Goal: Task Accomplishment & Management: Complete application form

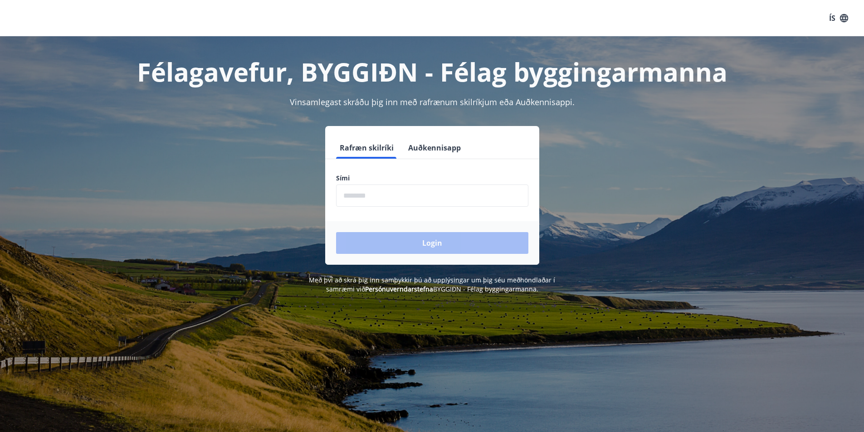
drag, startPoint x: 398, startPoint y: 177, endPoint x: 387, endPoint y: 191, distance: 18.0
click at [398, 178] on label "Sími" at bounding box center [432, 178] width 192 height 9
click at [387, 191] on input "phone" at bounding box center [432, 196] width 192 height 22
click at [385, 209] on form "Rafræn skilríki Auðkennisapp Sími ​ Login" at bounding box center [432, 201] width 214 height 128
click at [387, 200] on input "phone" at bounding box center [432, 196] width 192 height 22
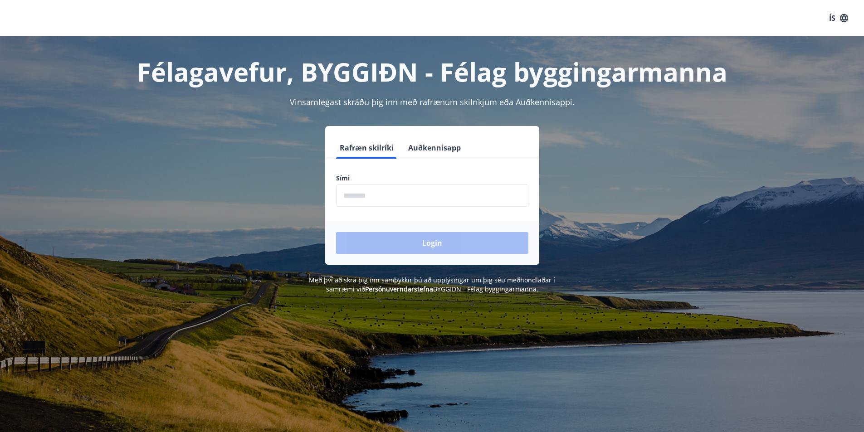
click at [410, 237] on div "Login" at bounding box center [432, 243] width 214 height 44
click at [397, 199] on input "phone" at bounding box center [432, 196] width 192 height 22
type input "********"
click at [409, 243] on button "Login" at bounding box center [432, 243] width 192 height 22
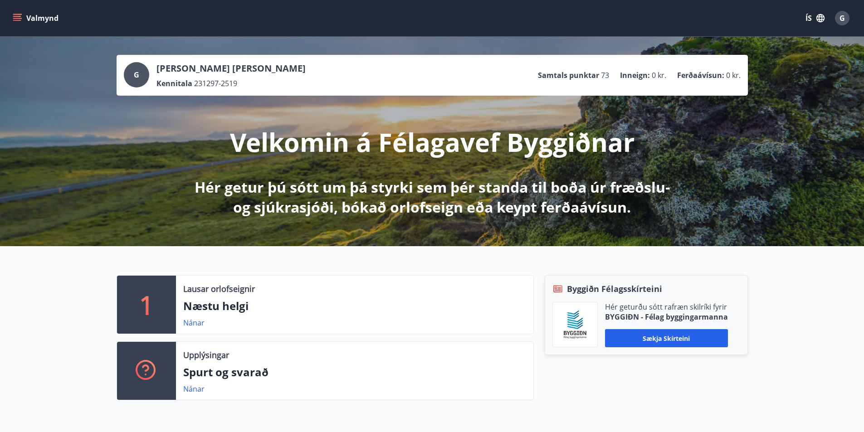
click at [584, 80] on p "Samtals punktar" at bounding box center [568, 75] width 61 height 10
click at [607, 77] on span "73" at bounding box center [605, 75] width 8 height 10
click at [608, 76] on span "73" at bounding box center [605, 75] width 8 height 10
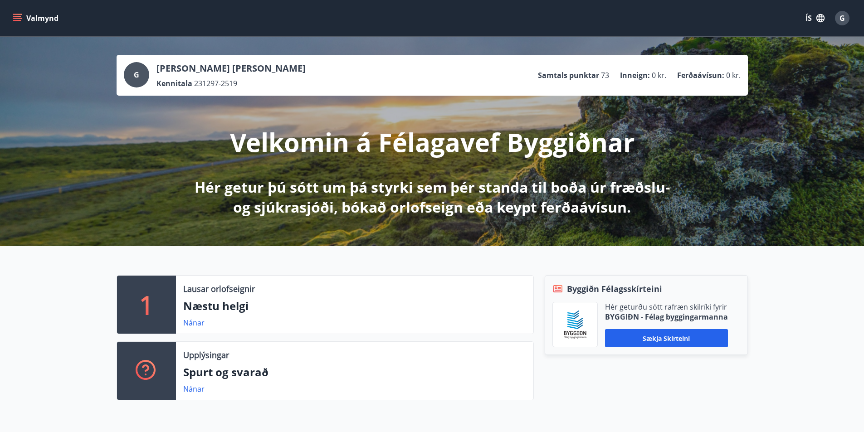
click at [611, 76] on ul "Samtals punktar 73 Inneign : 0 kr. Ferðaávísun : 0 kr." at bounding box center [639, 75] width 203 height 17
click at [15, 16] on icon "menu" at bounding box center [17, 16] width 8 height 1
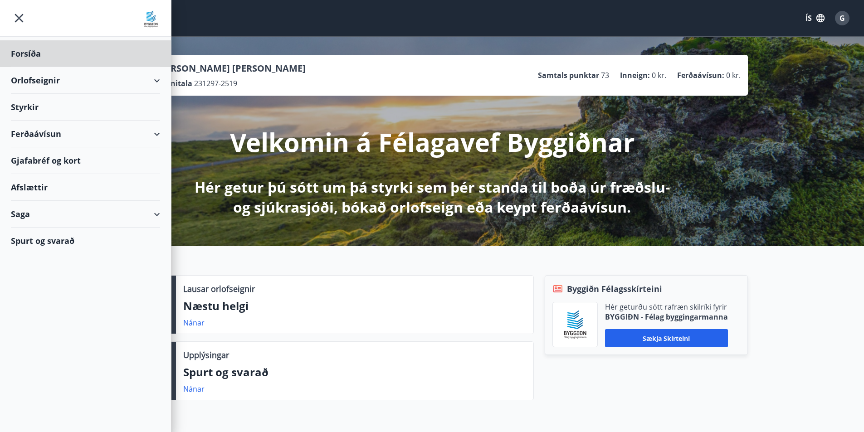
click at [133, 109] on div "Styrkir" at bounding box center [85, 107] width 149 height 27
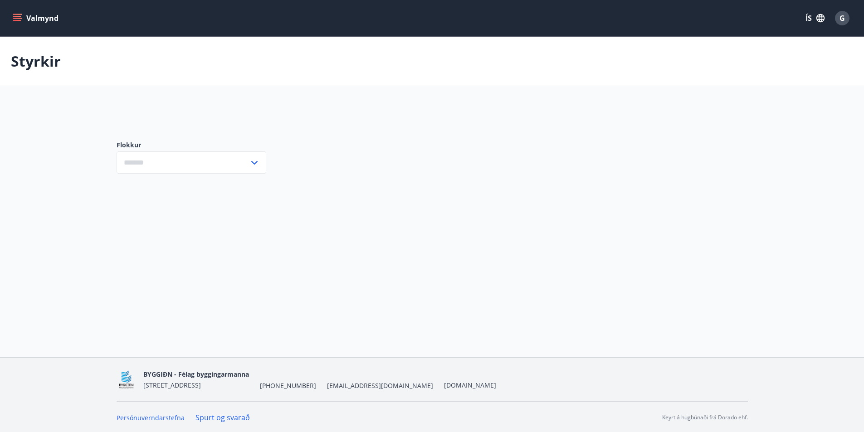
type input "***"
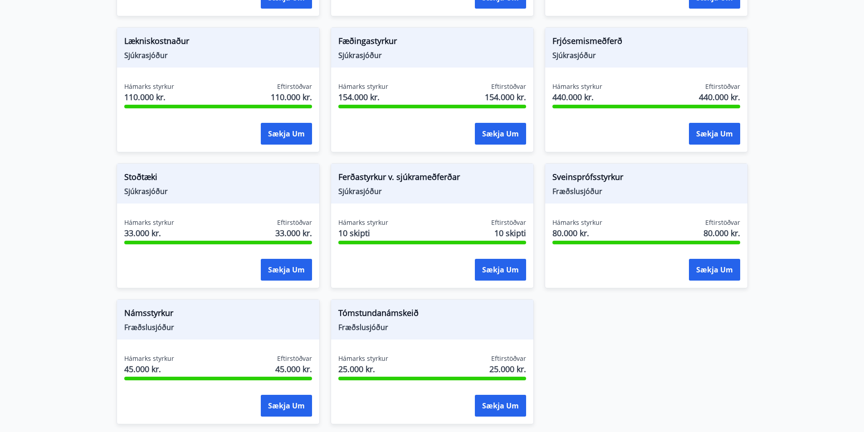
scroll to position [861, 0]
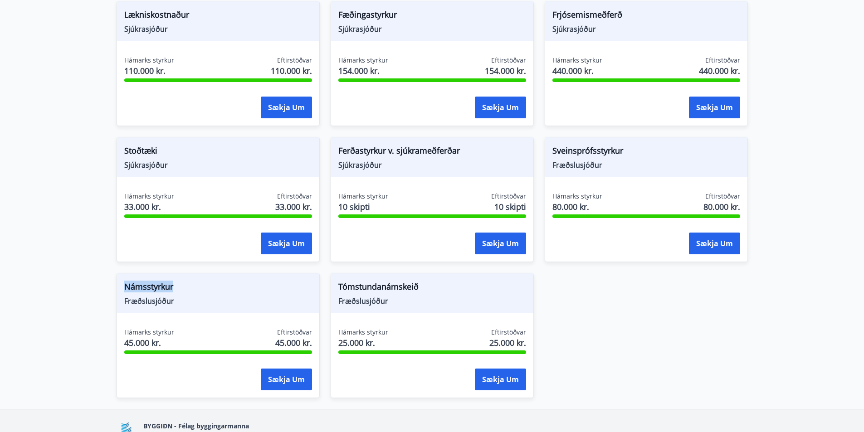
drag, startPoint x: 206, startPoint y: 288, endPoint x: 117, endPoint y: 291, distance: 89.4
click at [117, 291] on div "Námsstyrkur Fræðslusjóður" at bounding box center [218, 293] width 202 height 40
drag, startPoint x: 192, startPoint y: 286, endPoint x: 75, endPoint y: 286, distance: 117.0
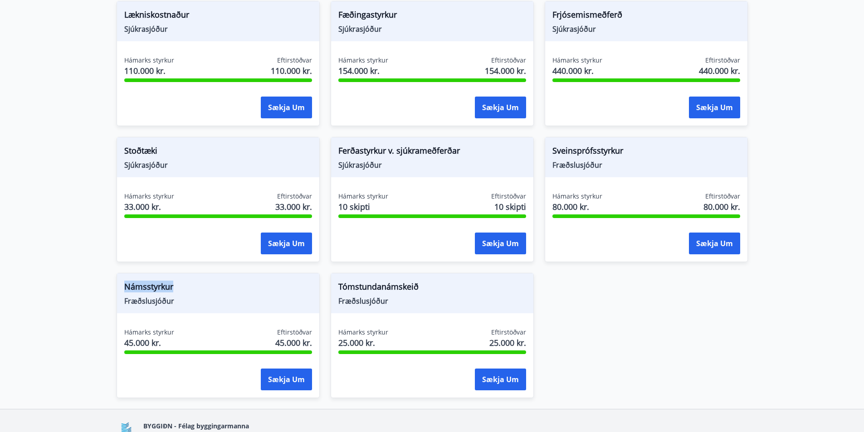
click at [192, 290] on span "Námsstyrkur" at bounding box center [218, 288] width 188 height 15
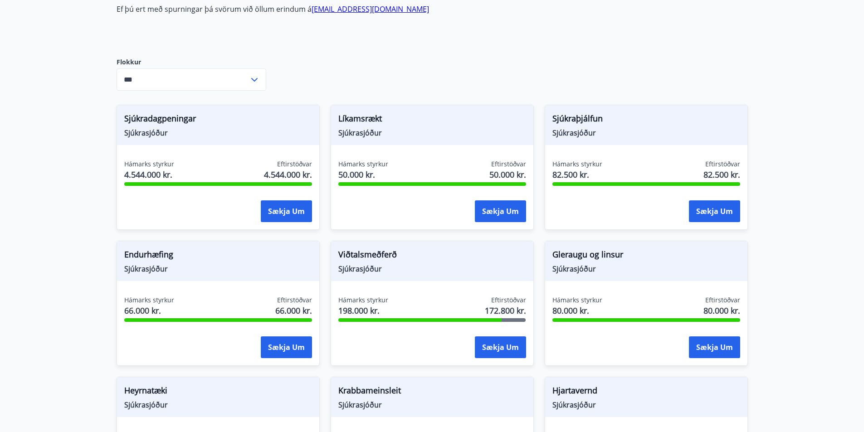
scroll to position [325, 0]
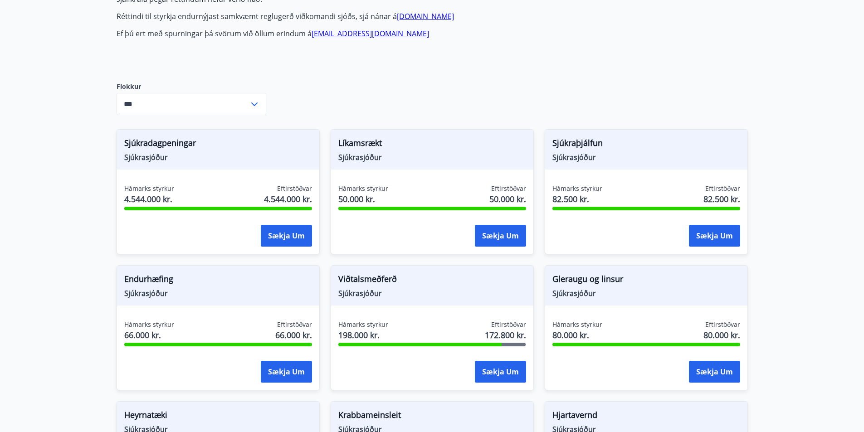
click at [355, 146] on span "Líkamsrækt" at bounding box center [432, 144] width 188 height 15
drag, startPoint x: 405, startPoint y: 149, endPoint x: 385, endPoint y: 145, distance: 20.8
click at [402, 149] on span "Líkamsrækt" at bounding box center [432, 144] width 188 height 15
drag, startPoint x: 379, startPoint y: 144, endPoint x: 325, endPoint y: 145, distance: 54.4
click at [325, 145] on div "Líkamsrækt Sjúkrasjóður Hámarks styrkur 50.000 kr. Eftirstöðvar 50.000 kr. Sækj…" at bounding box center [427, 186] width 214 height 136
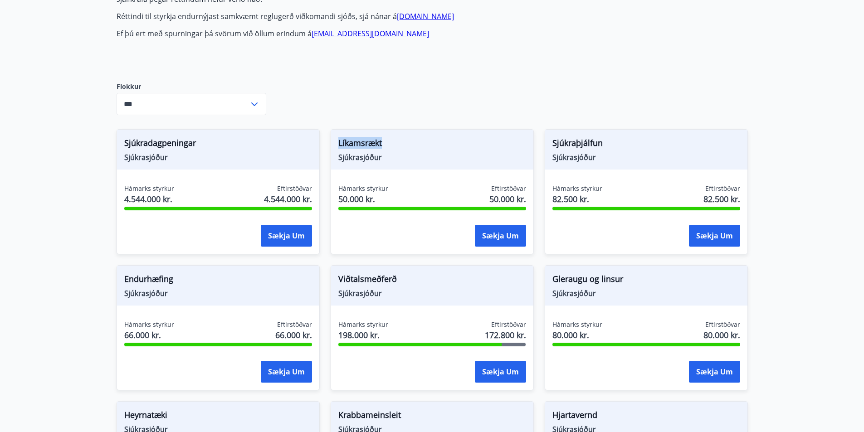
click at [356, 152] on span "Líkamsrækt" at bounding box center [432, 144] width 188 height 15
click at [393, 171] on div "Líkamsrækt Sjúkrasjóður Hámarks styrkur 50.000 kr. Eftirstöðvar 50.000 kr. Sækj…" at bounding box center [431, 191] width 203 height 125
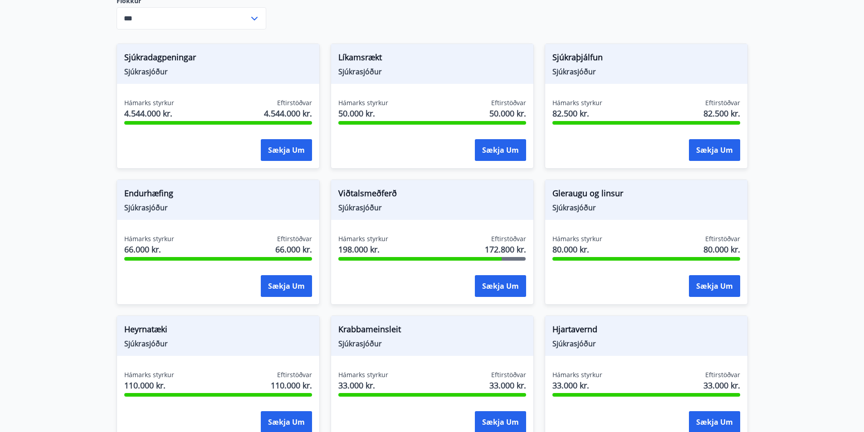
scroll to position [416, 0]
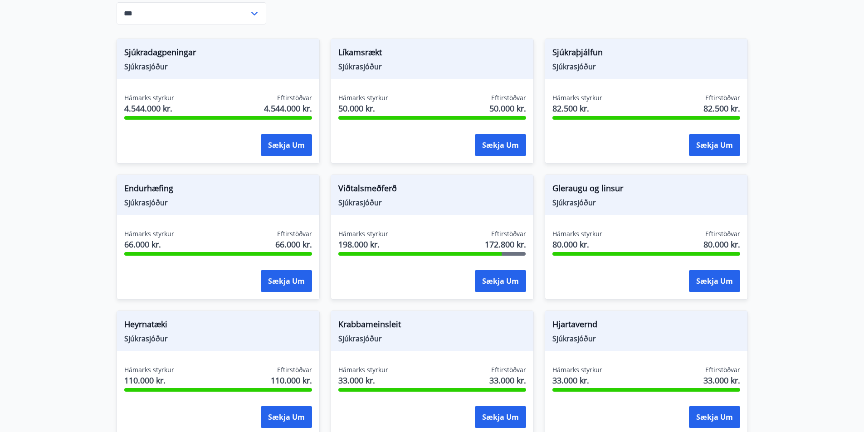
click at [365, 53] on span "Líkamsrækt" at bounding box center [432, 53] width 188 height 15
click at [364, 53] on span "Líkamsrækt" at bounding box center [432, 53] width 188 height 15
click at [373, 74] on div "Líkamsrækt Sjúkrasjóður" at bounding box center [432, 59] width 202 height 40
click at [369, 69] on span "Sjúkrasjóður" at bounding box center [432, 67] width 188 height 10
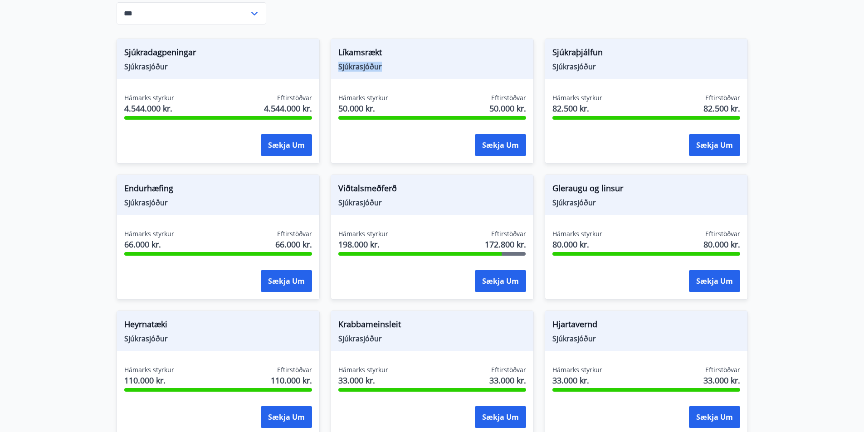
click at [385, 76] on div "Líkamsrækt Sjúkrasjóður" at bounding box center [432, 59] width 202 height 40
click at [386, 76] on div "Líkamsrækt Sjúkrasjóður" at bounding box center [432, 59] width 202 height 40
click at [397, 75] on div "Líkamsrækt Sjúkrasjóður" at bounding box center [432, 59] width 202 height 40
click at [391, 63] on span "Sjúkrasjóður" at bounding box center [432, 67] width 188 height 10
click at [390, 63] on span "Sjúkrasjóður" at bounding box center [432, 67] width 188 height 10
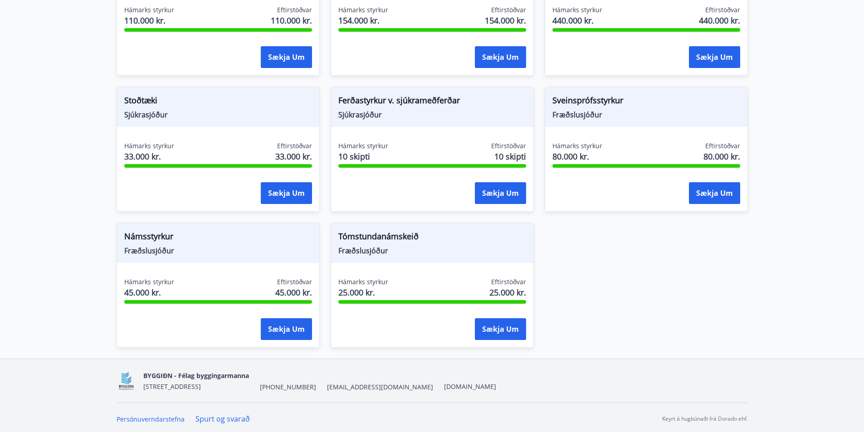
scroll to position [914, 0]
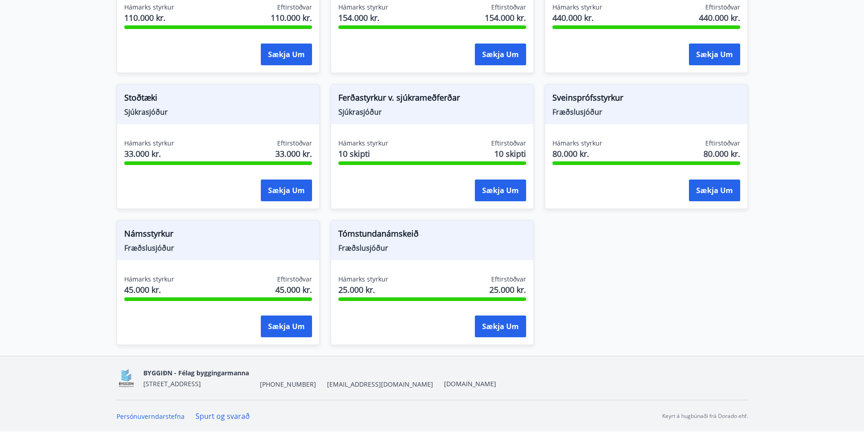
click at [397, 231] on span "Tómstundanámskeið" at bounding box center [432, 235] width 188 height 15
drag, startPoint x: 444, startPoint y: 227, endPoint x: 319, endPoint y: 237, distance: 126.0
click at [321, 237] on div "Tómstundanámskeið Fræðslusjóður Hámarks styrkur 25.000 kr. Eftirstöðvar 25.000 …" at bounding box center [427, 277] width 214 height 136
click at [381, 241] on span "Tómstundanámskeið" at bounding box center [432, 235] width 188 height 15
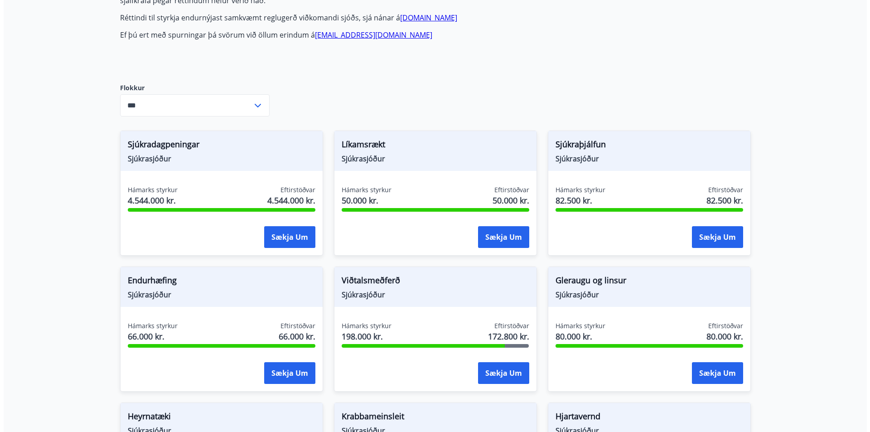
scroll to position [325, 0]
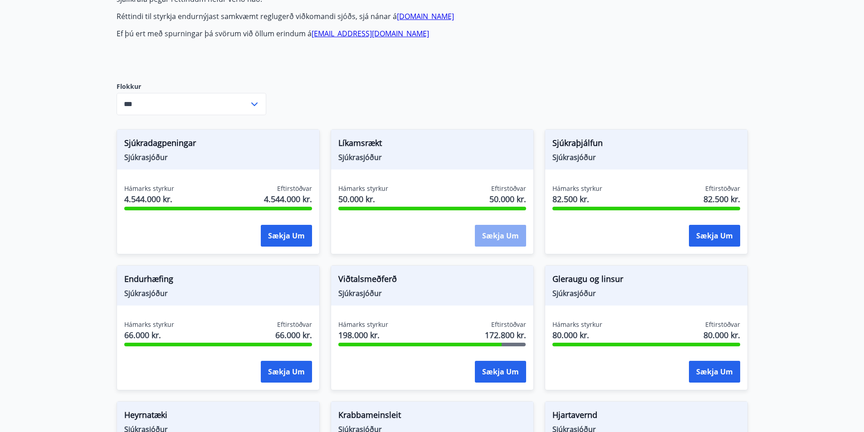
click at [503, 233] on button "Sækja um" at bounding box center [500, 236] width 51 height 22
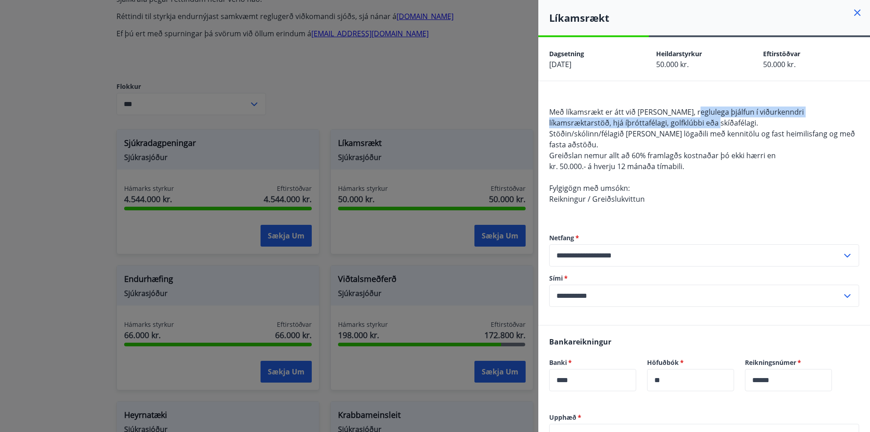
drag, startPoint x: 687, startPoint y: 115, endPoint x: 658, endPoint y: 121, distance: 29.4
click at [658, 121] on span "Með líkamsrækt er átt við t.d. sund, reglulega þjálfun í viðurkenndri líkamsræk…" at bounding box center [676, 117] width 255 height 21
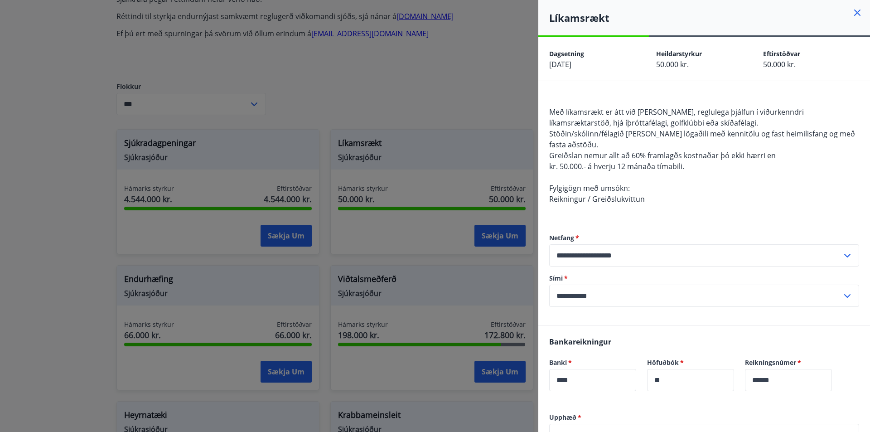
click at [691, 125] on div "Með líkamsrækt er átt við t.d. sund, reglulega þjálfun í viðurkenndri líkamsræk…" at bounding box center [704, 156] width 310 height 120
drag, startPoint x: 688, startPoint y: 122, endPoint x: 548, endPoint y: 124, distance: 140.5
click at [548, 124] on div "**********" at bounding box center [705, 203] width 332 height 244
click at [550, 126] on span "Með líkamsrækt er átt við t.d. sund, reglulega þjálfun í viðurkenndri líkamsræk…" at bounding box center [676, 117] width 255 height 21
click at [568, 129] on span "Stöðin/skólinn/félagið skal vera lögaðili með kennitölu og fast heimilisfang og…" at bounding box center [702, 139] width 306 height 21
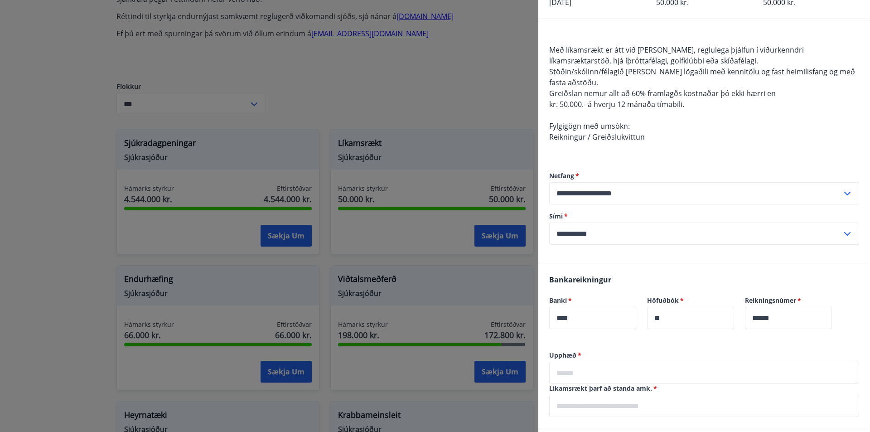
scroll to position [205, 0]
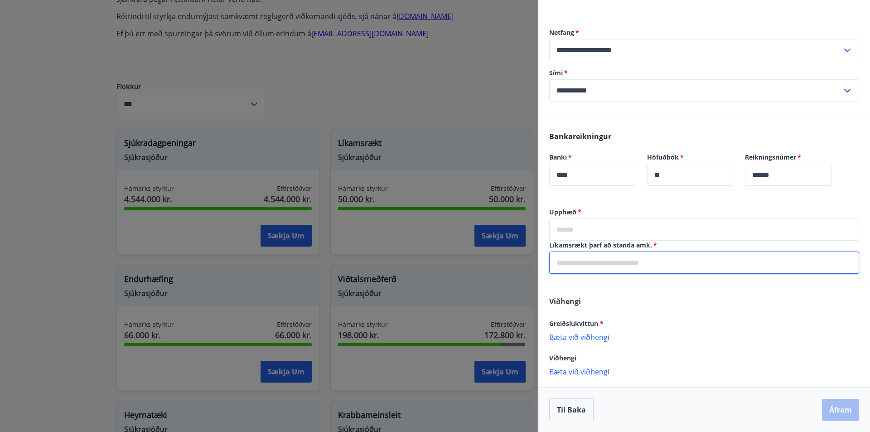
click at [633, 267] on input "text" at bounding box center [704, 263] width 310 height 22
click at [619, 235] on input "text" at bounding box center [704, 230] width 310 height 22
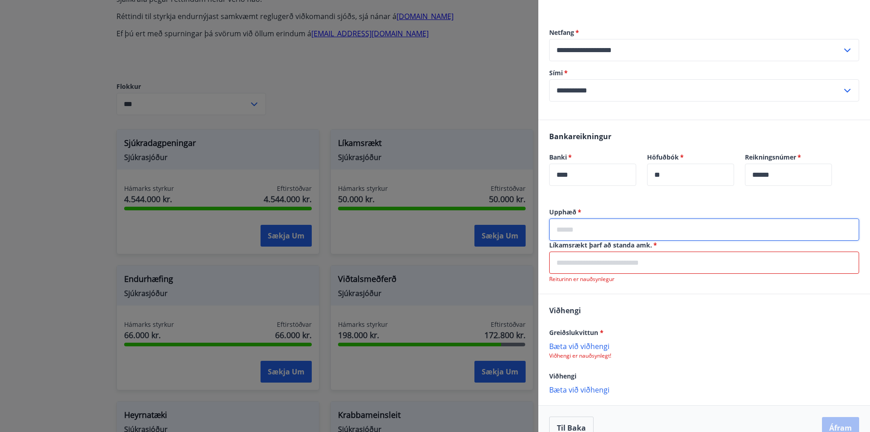
click at [626, 252] on div "Líkamsrækt þarf að standa amk.   * ​ Reiturinn er nauðsynlegur" at bounding box center [704, 262] width 310 height 42
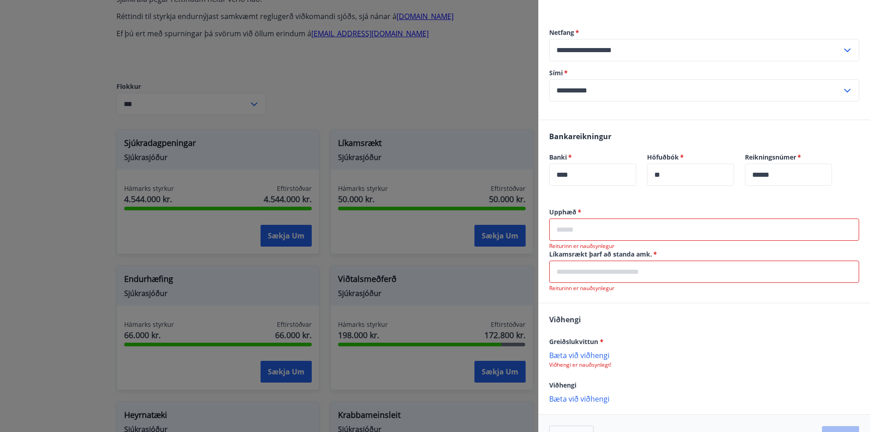
click at [617, 235] on input "text" at bounding box center [704, 230] width 310 height 22
click at [643, 227] on input "text" at bounding box center [704, 230] width 310 height 22
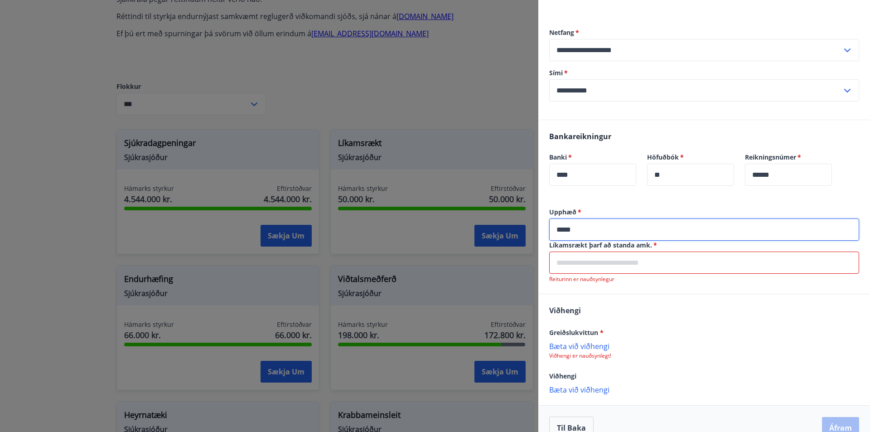
type input "*****"
click at [684, 254] on div "Líkamsrækt þarf að standa amk.   * ​ Reiturinn er nauðsynlegur" at bounding box center [704, 262] width 310 height 42
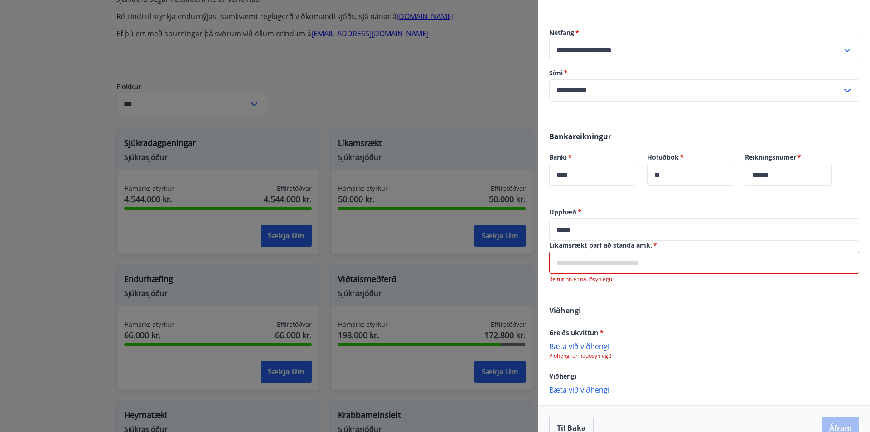
click at [682, 257] on input "text" at bounding box center [704, 263] width 310 height 22
click at [680, 260] on input "text" at bounding box center [704, 263] width 310 height 22
click at [609, 180] on input "****" at bounding box center [592, 175] width 87 height 22
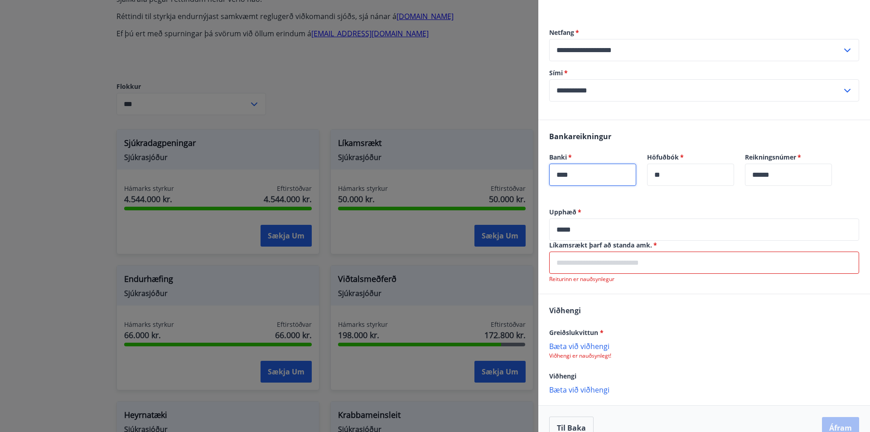
type input "****"
click at [681, 169] on input "**" at bounding box center [690, 175] width 87 height 22
click at [799, 177] on input "******" at bounding box center [788, 175] width 87 height 22
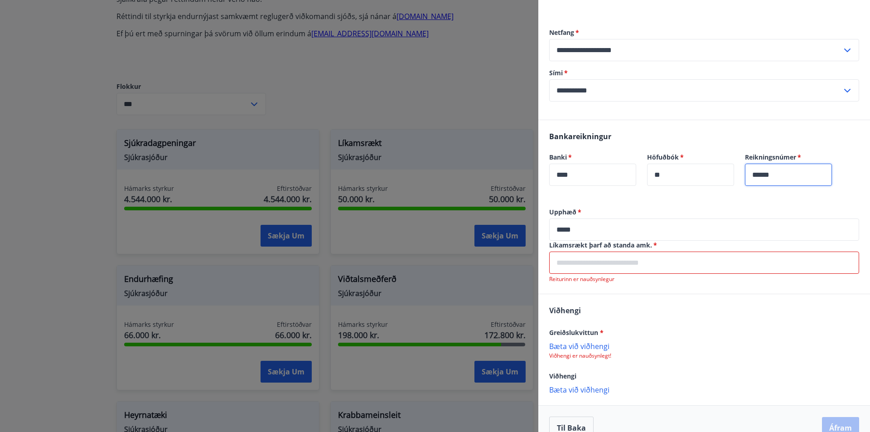
type input "******"
click at [754, 214] on label "Upphæð   *" at bounding box center [704, 212] width 310 height 9
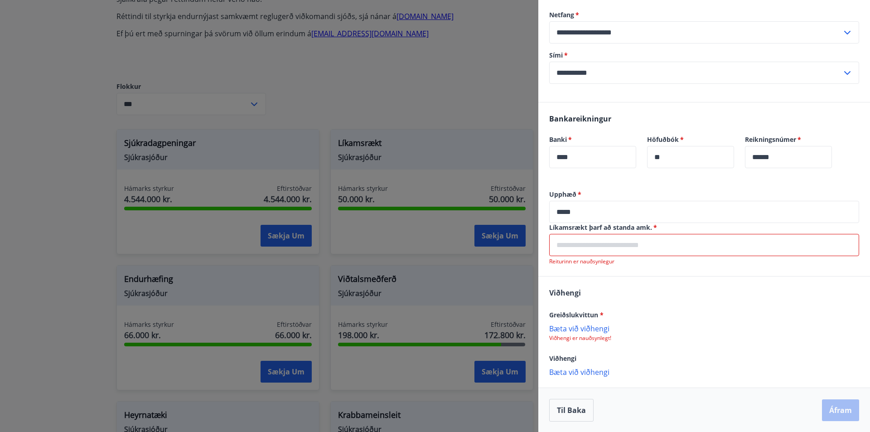
scroll to position [223, 0]
click at [668, 243] on input "text" at bounding box center [704, 244] width 310 height 22
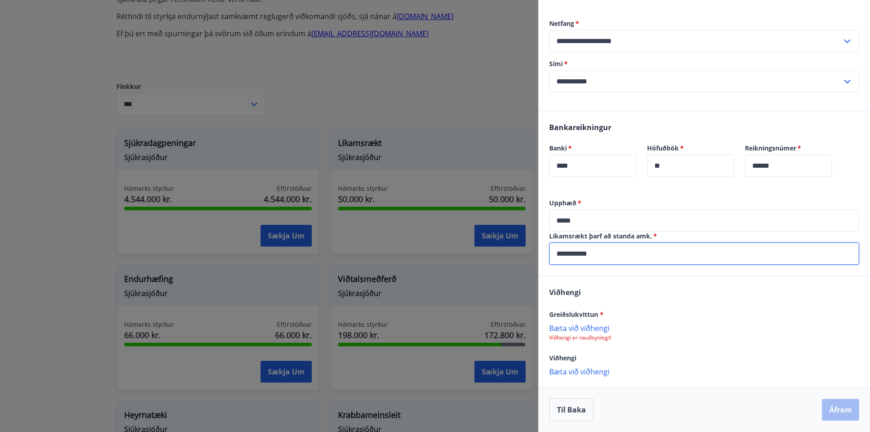
type input "**********"
click at [733, 271] on div "**********" at bounding box center [705, 237] width 332 height 77
click at [592, 327] on p "Bæta við viðhengi" at bounding box center [704, 327] width 310 height 9
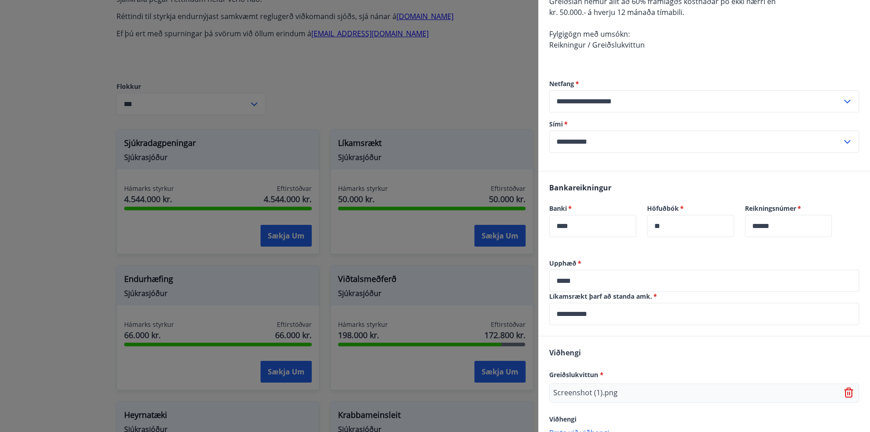
scroll to position [170, 0]
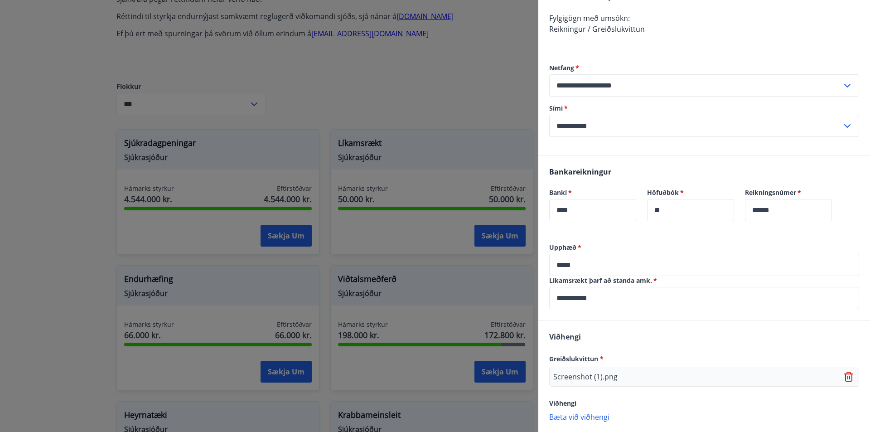
click at [564, 268] on input "*****" at bounding box center [704, 265] width 310 height 22
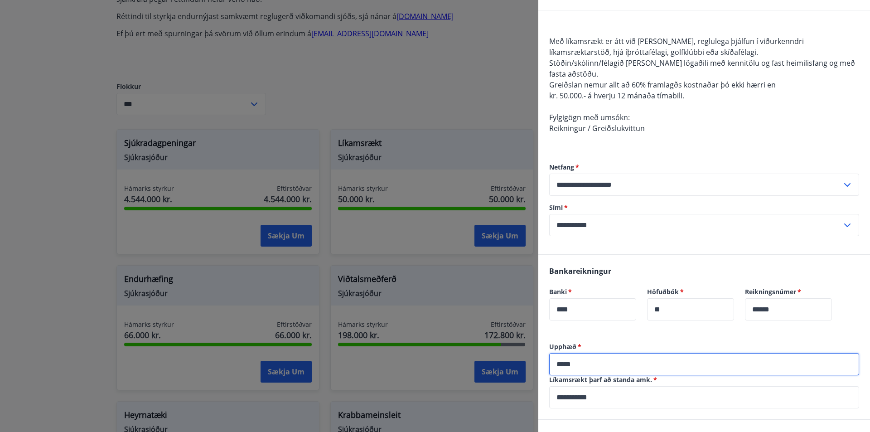
scroll to position [215, 0]
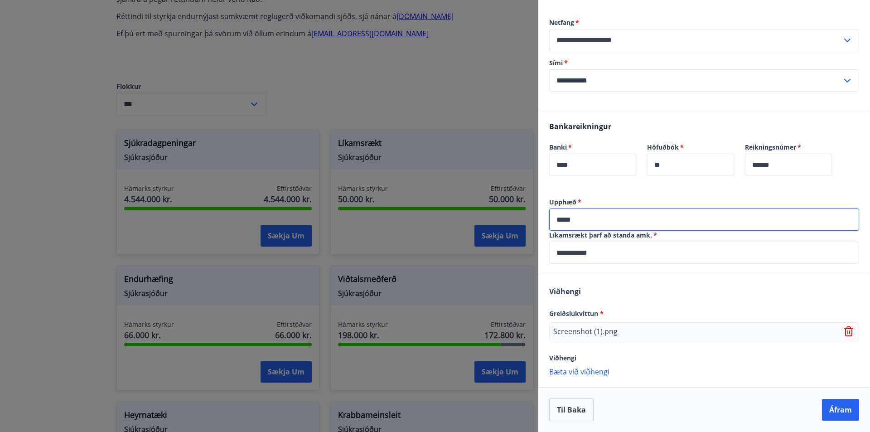
click at [638, 221] on input "*****" at bounding box center [704, 220] width 310 height 22
click at [668, 243] on input "**********" at bounding box center [704, 253] width 310 height 22
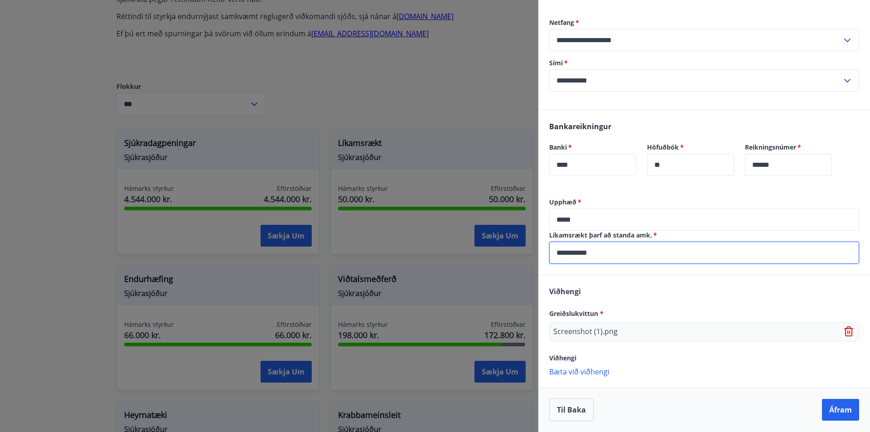
click at [602, 216] on input "*****" at bounding box center [704, 220] width 310 height 22
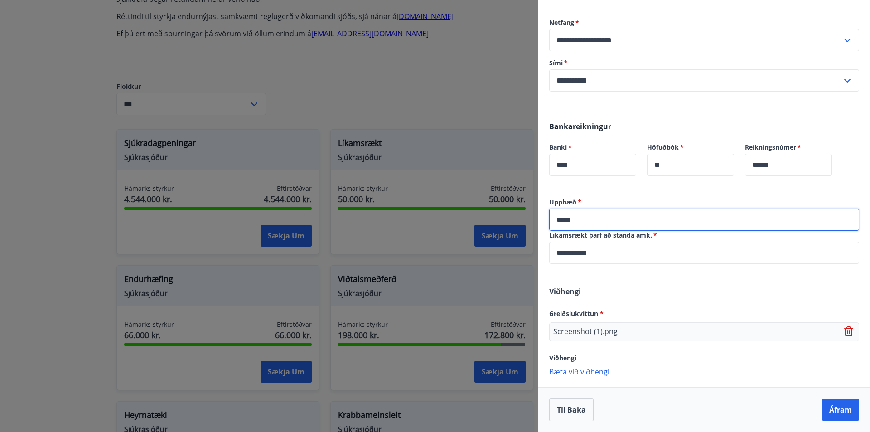
click at [632, 238] on label "Líkamsrækt þarf að standa amk.   *" at bounding box center [704, 235] width 310 height 9
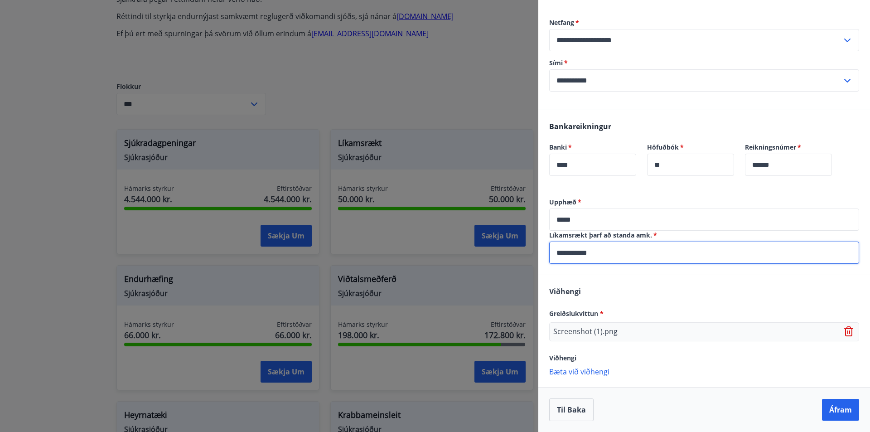
click at [642, 244] on input "**********" at bounding box center [704, 253] width 310 height 22
click at [843, 409] on button "Áfram" at bounding box center [840, 410] width 37 height 22
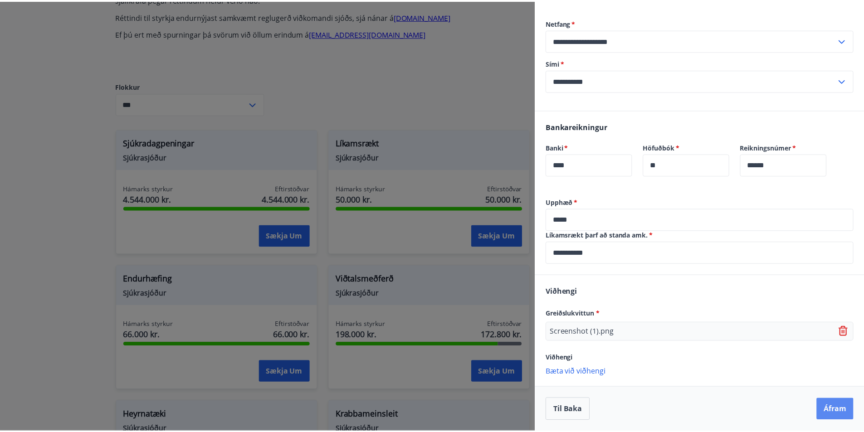
scroll to position [0, 0]
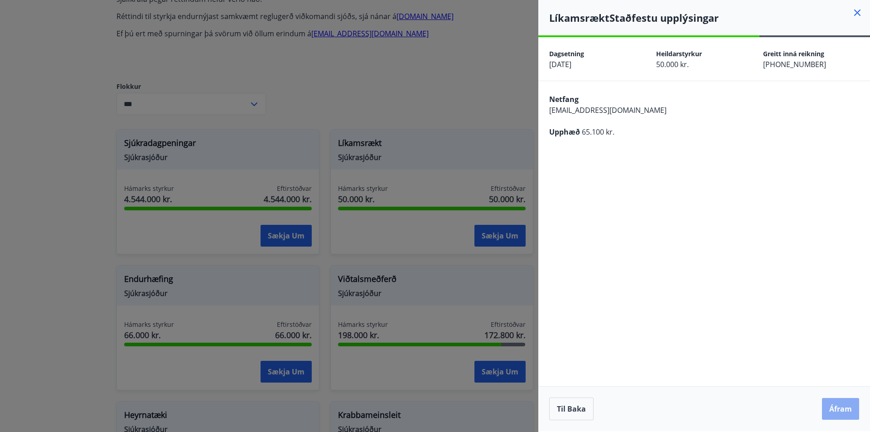
click at [831, 410] on button "Áfram" at bounding box center [840, 409] width 37 height 22
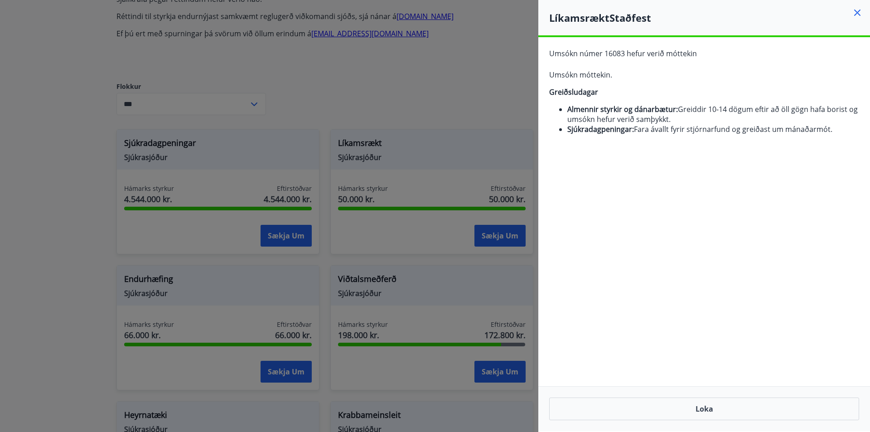
click at [454, 74] on div at bounding box center [435, 216] width 870 height 432
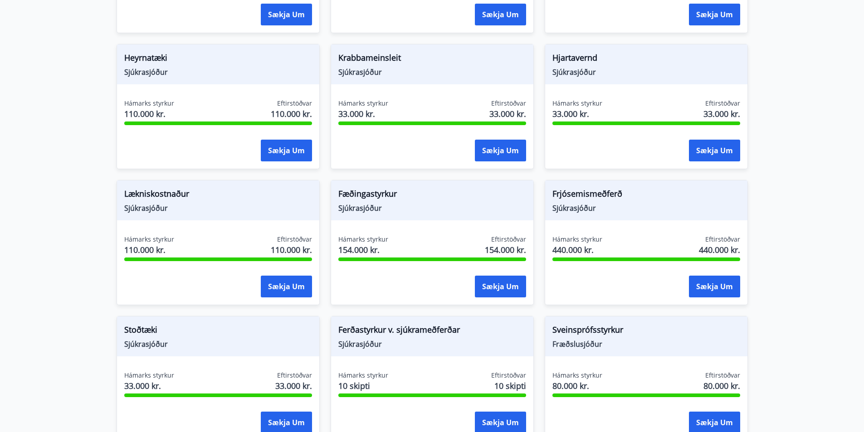
scroll to position [688, 0]
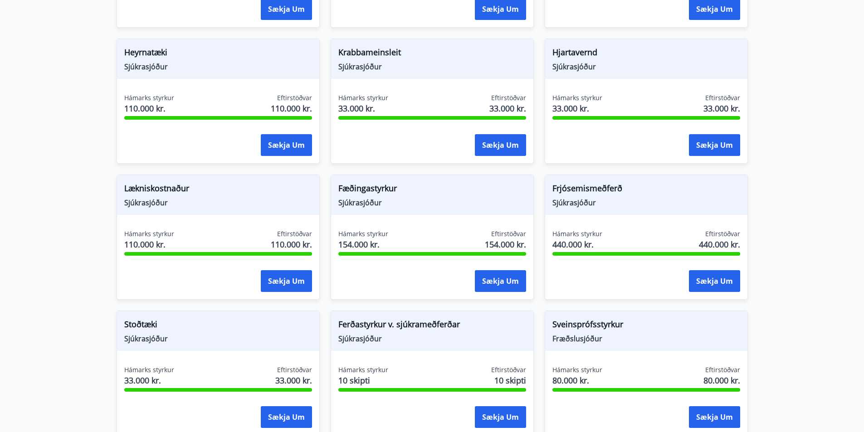
click at [367, 63] on span "Sjúkrasjóður" at bounding box center [432, 67] width 188 height 10
click at [368, 51] on span "Krabbameinsleit" at bounding box center [432, 53] width 188 height 15
click at [442, 53] on span "Krabbameinsleit" at bounding box center [432, 53] width 188 height 15
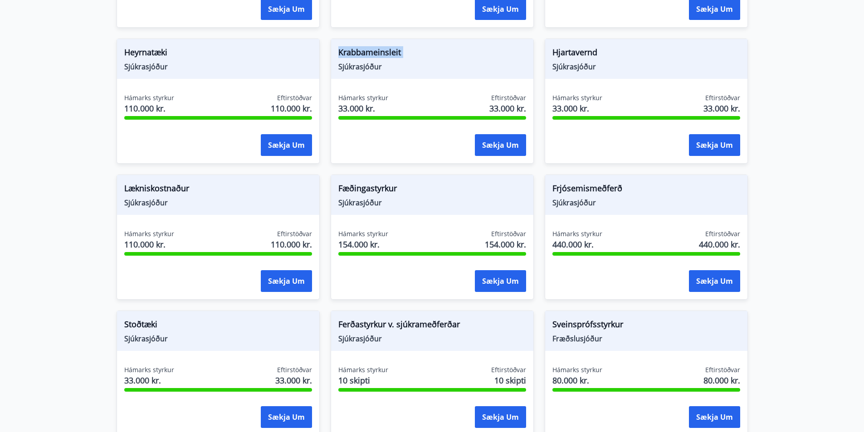
click at [416, 48] on span "Krabbameinsleit" at bounding box center [432, 53] width 188 height 15
drag, startPoint x: 416, startPoint y: 48, endPoint x: 329, endPoint y: 51, distance: 87.1
click at [329, 51] on div "Krabbameinsleit Sjúkrasjóður Hámarks styrkur 33.000 kr. Eftirstöðvar 33.000 kr.…" at bounding box center [427, 96] width 214 height 136
click at [348, 54] on span "Krabbameinsleit" at bounding box center [432, 53] width 188 height 15
click at [364, 56] on span "Krabbameinsleit" at bounding box center [432, 53] width 188 height 15
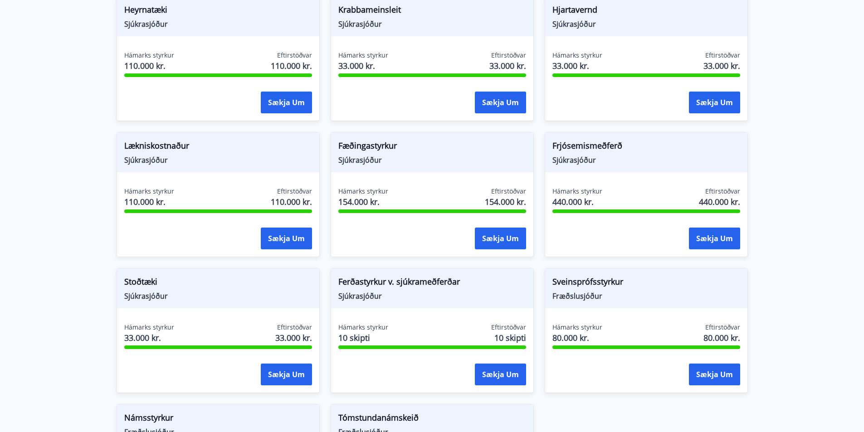
scroll to position [733, 0]
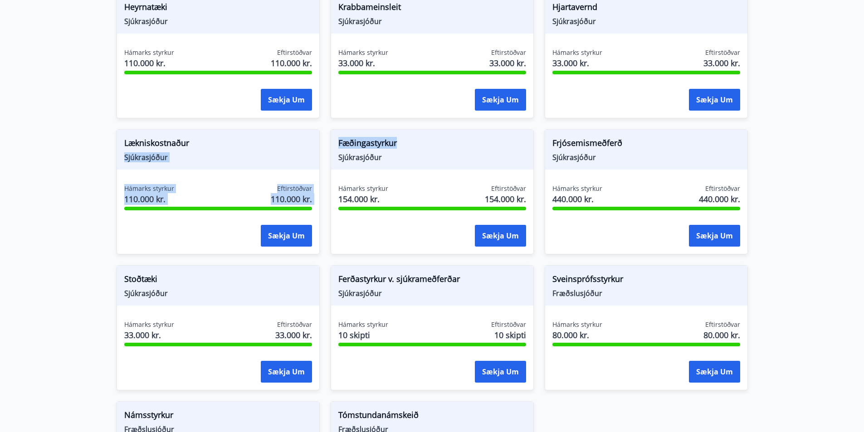
drag, startPoint x: 401, startPoint y: 142, endPoint x: 311, endPoint y: 137, distance: 90.4
click at [311, 137] on div "Sjúkradagpeningar Sjúkrasjóður Hámarks styrkur 4.544.000 kr. Eftirstöðvar 4.544…" at bounding box center [427, 118] width 642 height 816
click at [335, 140] on div "Fæðingastyrkur Sjúkrasjóður" at bounding box center [432, 150] width 202 height 40
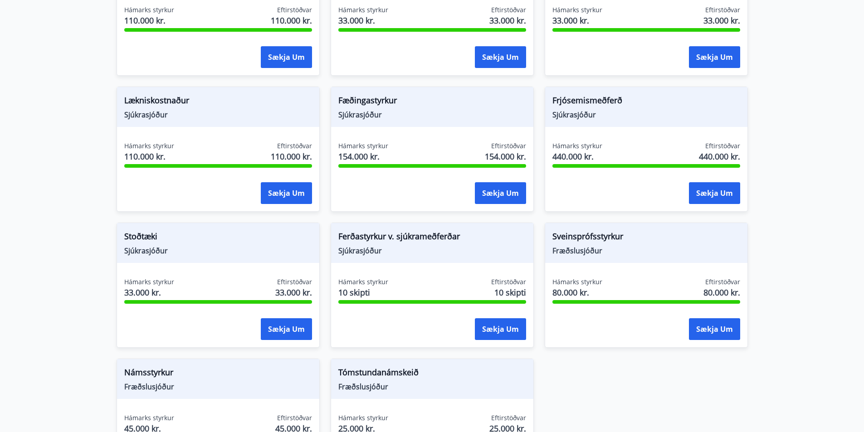
scroll to position [778, 0]
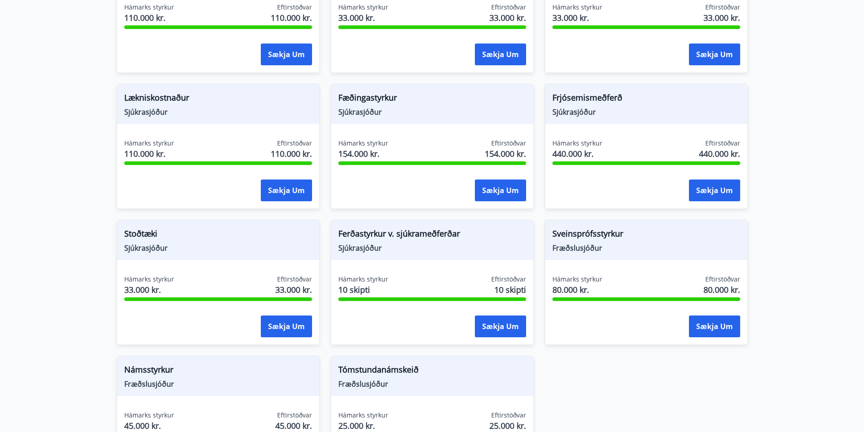
click at [162, 236] on span "Stoðtæki" at bounding box center [218, 235] width 188 height 15
click at [176, 234] on span "Stoðtæki" at bounding box center [218, 235] width 188 height 15
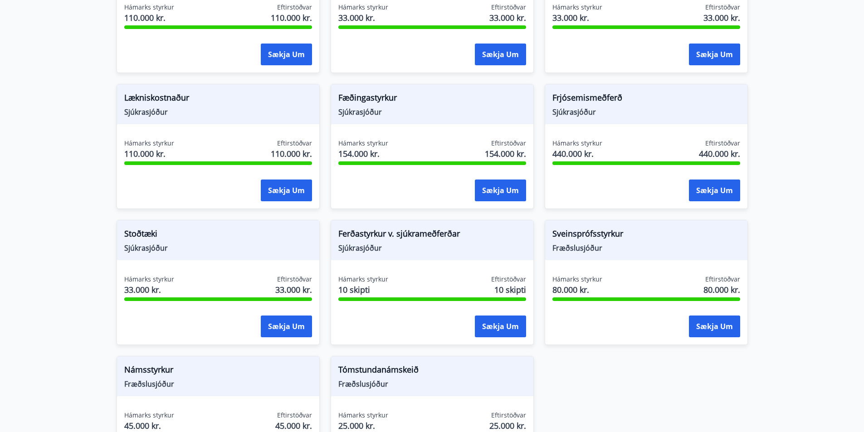
click at [164, 232] on span "Stoðtæki" at bounding box center [218, 235] width 188 height 15
click at [218, 233] on span "Stoðtæki" at bounding box center [218, 235] width 188 height 15
click at [589, 289] on span "80.000 kr." at bounding box center [577, 290] width 50 height 12
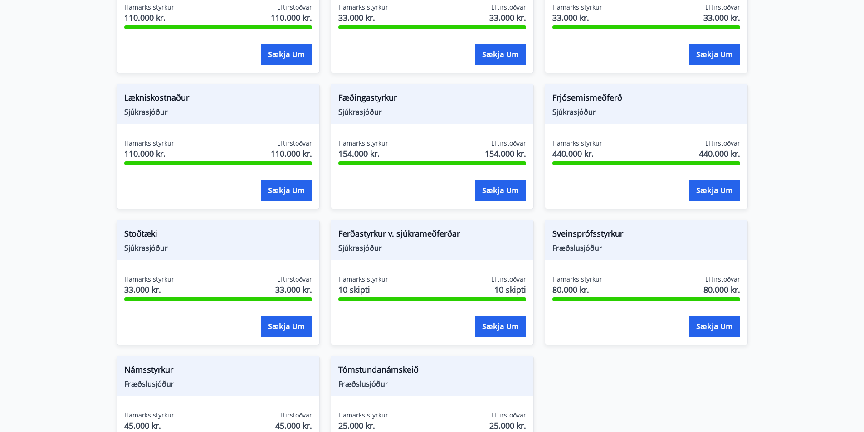
click at [585, 290] on span "80.000 kr." at bounding box center [577, 290] width 50 height 12
click at [582, 281] on span "Hámarks styrkur" at bounding box center [577, 279] width 50 height 9
click at [583, 239] on span "Sveinsprófsstyrkur" at bounding box center [646, 235] width 188 height 15
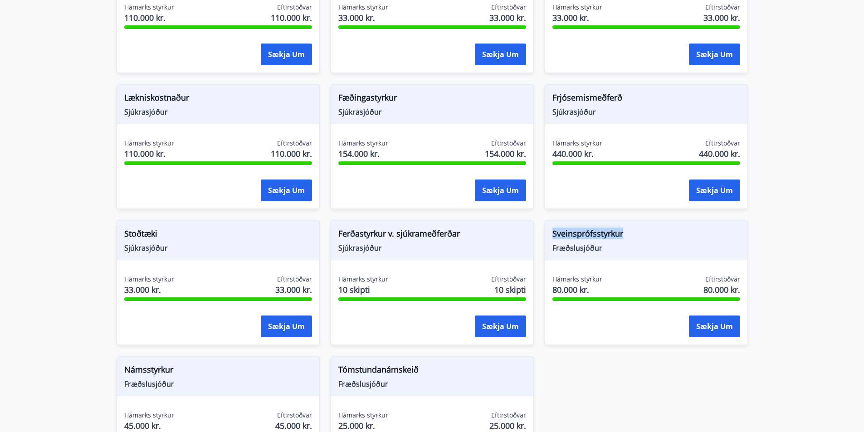
click at [583, 239] on span "Sveinsprófsstyrkur" at bounding box center [646, 235] width 188 height 15
click at [625, 229] on span "Sveinsprófsstyrkur" at bounding box center [646, 235] width 188 height 15
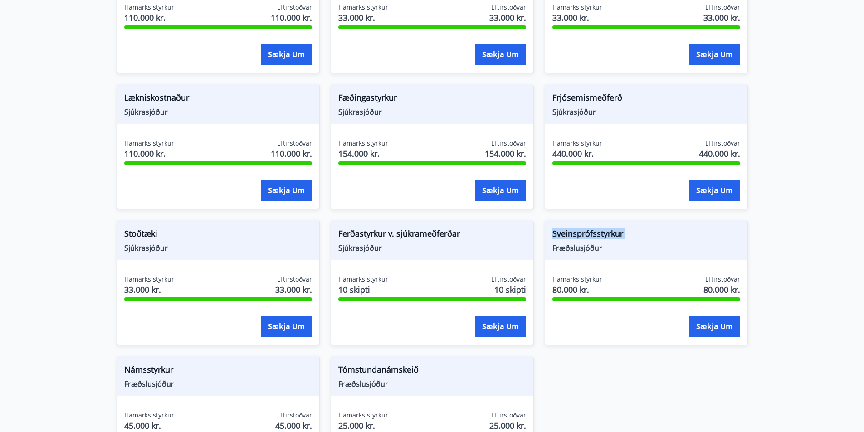
click at [625, 229] on span "Sveinsprófsstyrkur" at bounding box center [646, 235] width 188 height 15
click at [625, 236] on span "Sveinsprófsstyrkur" at bounding box center [646, 235] width 188 height 15
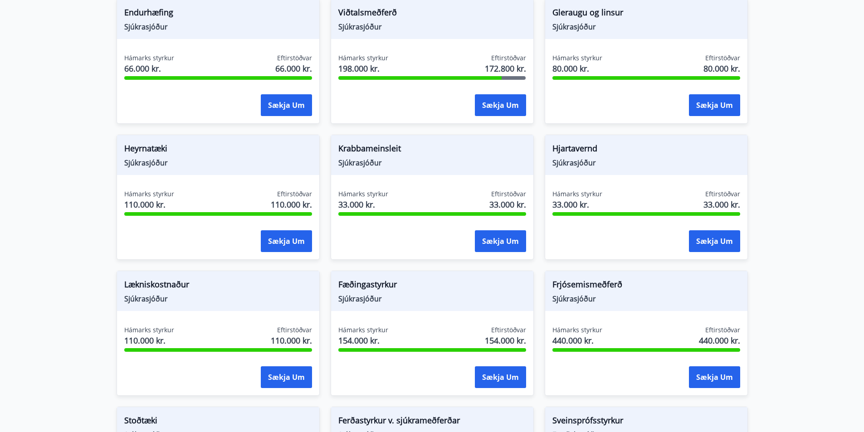
scroll to position [552, 0]
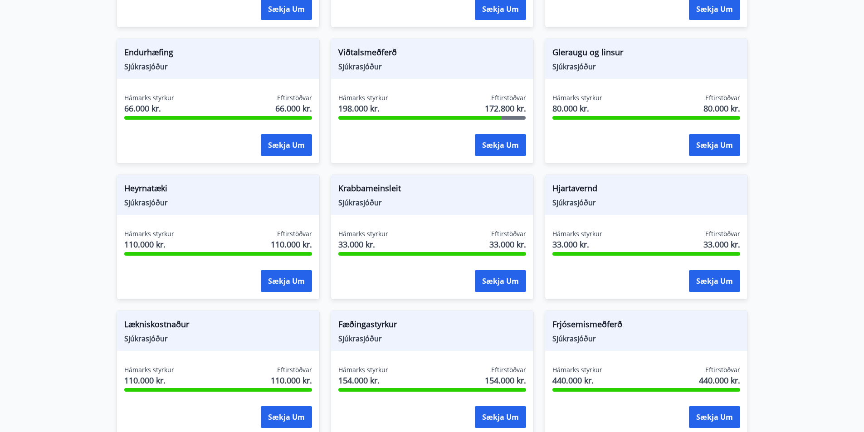
click at [187, 189] on span "Heyrnatæki" at bounding box center [218, 189] width 188 height 15
click at [180, 189] on span "Heyrnatæki" at bounding box center [218, 189] width 188 height 15
click at [141, 188] on span "Heyrnatæki" at bounding box center [218, 189] width 188 height 15
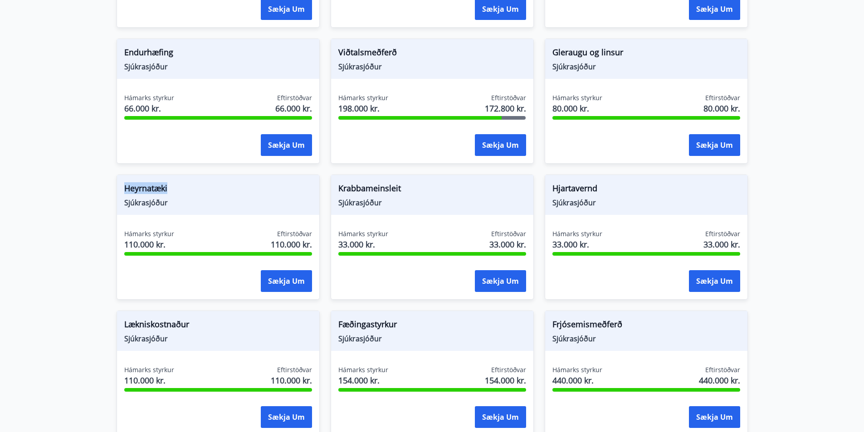
click at [141, 188] on span "Heyrnatæki" at bounding box center [218, 189] width 188 height 15
click at [173, 189] on span "Heyrnatæki" at bounding box center [218, 189] width 188 height 15
click at [165, 188] on span "Heyrnatæki" at bounding box center [218, 189] width 188 height 15
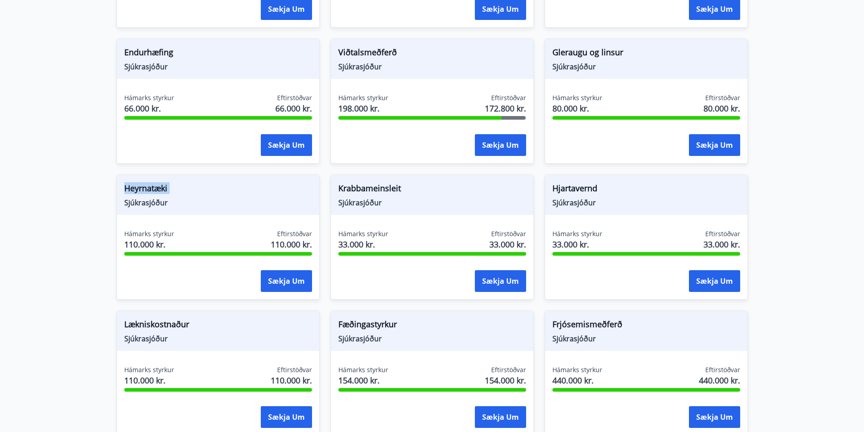
drag, startPoint x: 165, startPoint y: 188, endPoint x: 204, endPoint y: 185, distance: 40.0
click at [172, 188] on span "Heyrnatæki" at bounding box center [218, 189] width 188 height 15
click at [206, 185] on span "Heyrnatæki" at bounding box center [218, 189] width 188 height 15
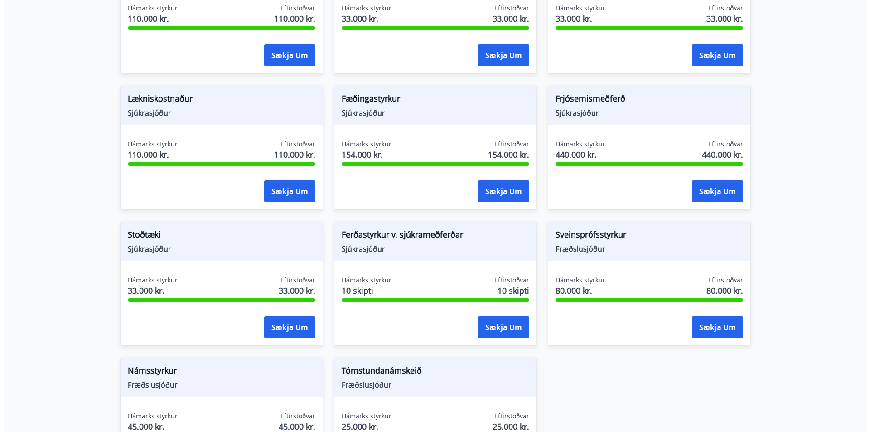
scroll to position [778, 0]
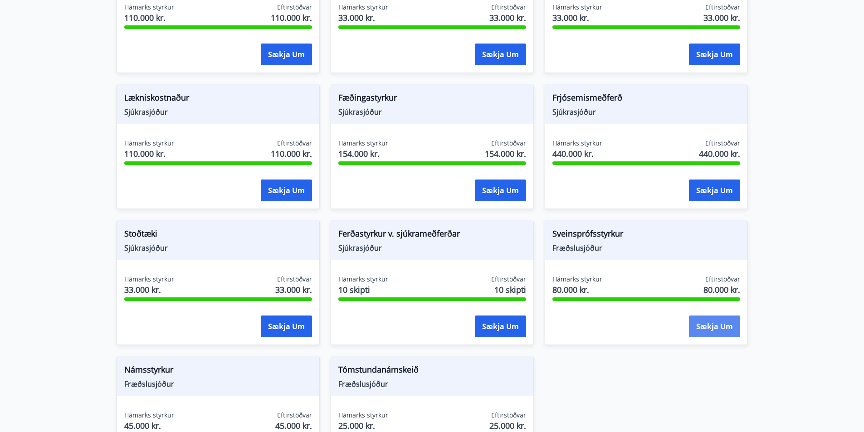
click at [703, 333] on button "Sækja um" at bounding box center [714, 327] width 51 height 22
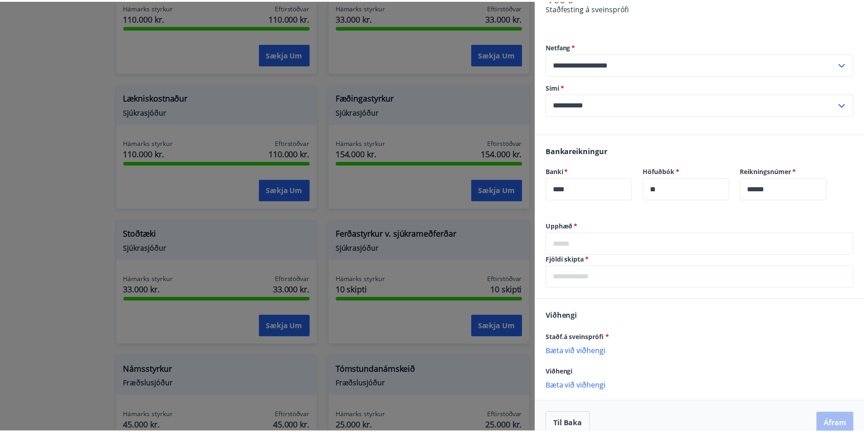
scroll to position [162, 0]
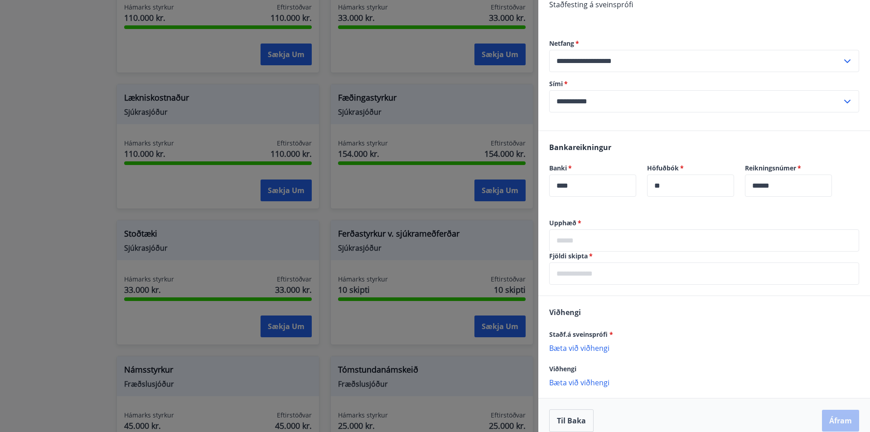
click at [447, 122] on div at bounding box center [435, 216] width 870 height 432
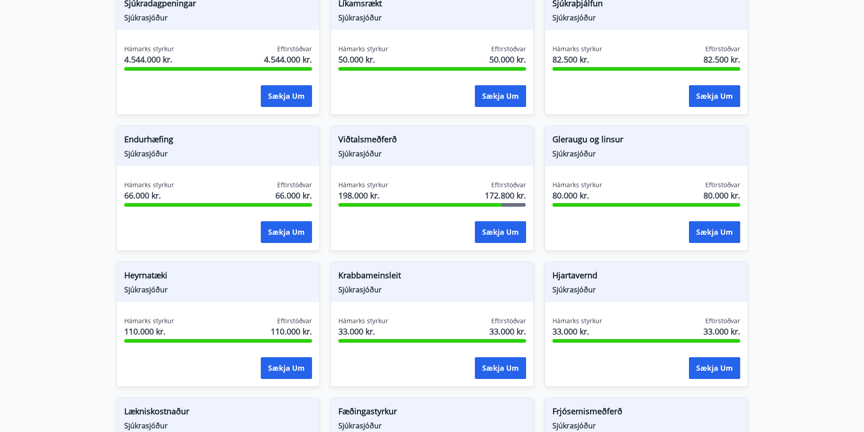
scroll to position [461, 0]
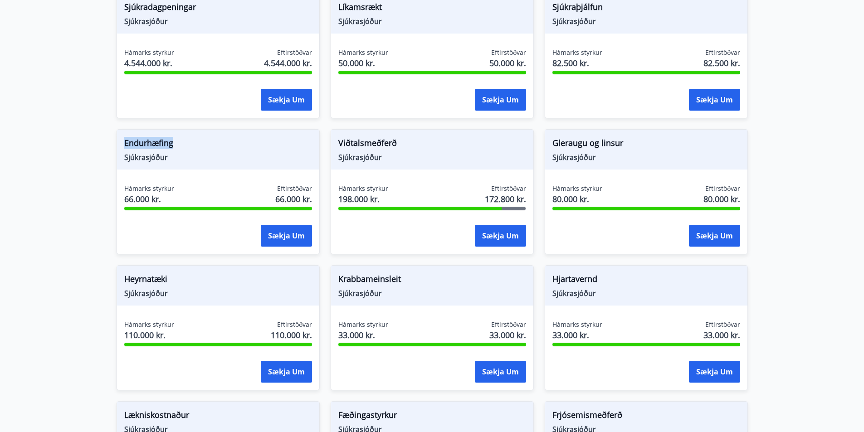
drag, startPoint x: 199, startPoint y: 134, endPoint x: 102, endPoint y: 146, distance: 98.2
click at [102, 146] on main "Styrkir Greiðsludagar Almennir styrkir og dánarbætur: Greiddir 10-14 dögum efti…" at bounding box center [432, 193] width 864 height 1234
click at [113, 146] on div "Endurhæfing Sjúkrasjóður Hámarks styrkur 66.000 kr. Eftirstöðvar 66.000 kr. Sæk…" at bounding box center [213, 186] width 214 height 136
click at [168, 141] on span "Endurhæfing" at bounding box center [218, 144] width 188 height 15
drag, startPoint x: 199, startPoint y: 146, endPoint x: 124, endPoint y: 142, distance: 75.8
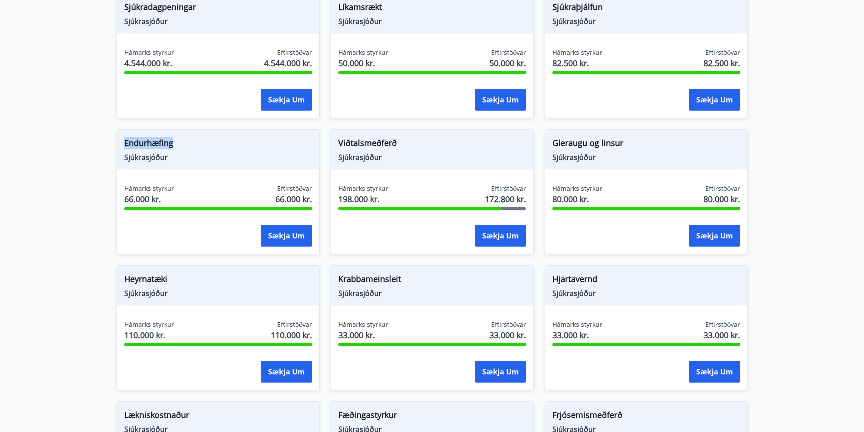
click at [124, 142] on span "Endurhæfing" at bounding box center [218, 144] width 188 height 15
drag, startPoint x: 124, startPoint y: 142, endPoint x: 211, endPoint y: 147, distance: 87.6
click at [211, 147] on span "Endurhæfing" at bounding box center [218, 144] width 188 height 15
click at [211, 146] on span "Endurhæfing" at bounding box center [218, 144] width 188 height 15
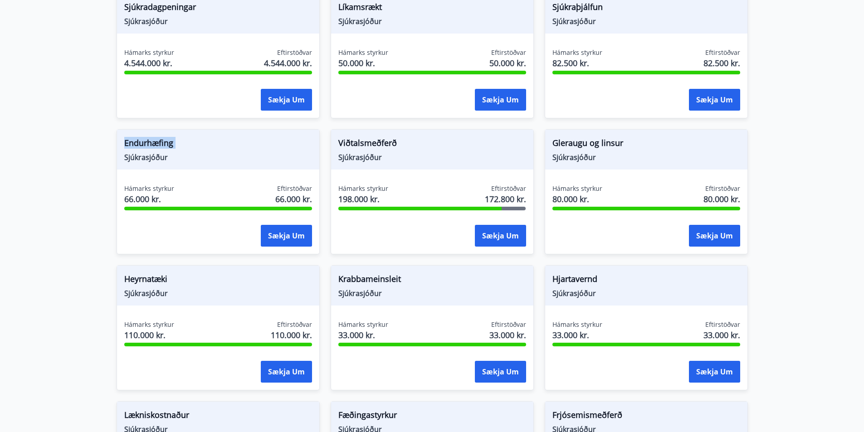
drag, startPoint x: 211, startPoint y: 146, endPoint x: 122, endPoint y: 144, distance: 88.9
click at [122, 144] on div "Endurhæfing Sjúkrasjóður" at bounding box center [218, 150] width 202 height 40
drag, startPoint x: 122, startPoint y: 144, endPoint x: 206, endPoint y: 144, distance: 84.3
click at [206, 144] on div "Endurhæfing Sjúkrasjóður" at bounding box center [218, 150] width 202 height 40
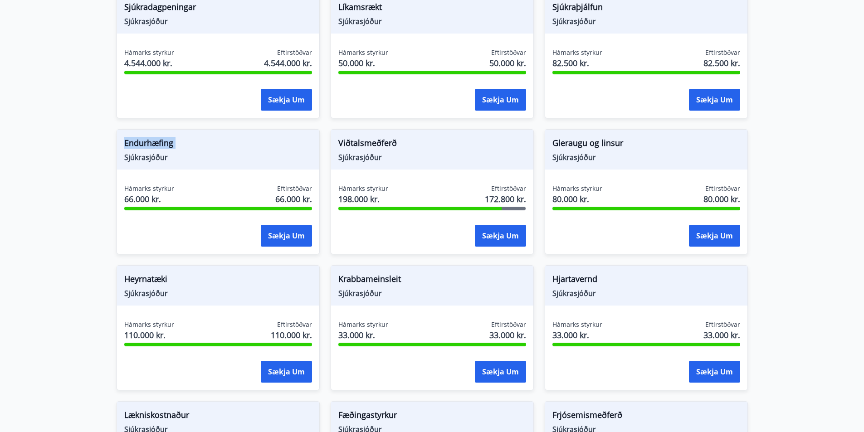
click at [206, 144] on span "Endurhæfing" at bounding box center [218, 144] width 188 height 15
drag, startPoint x: 189, startPoint y: 143, endPoint x: 117, endPoint y: 138, distance: 73.1
click at [117, 138] on div "Endurhæfing Sjúkrasjóður" at bounding box center [218, 150] width 202 height 40
drag, startPoint x: 117, startPoint y: 138, endPoint x: 128, endPoint y: 139, distance: 11.4
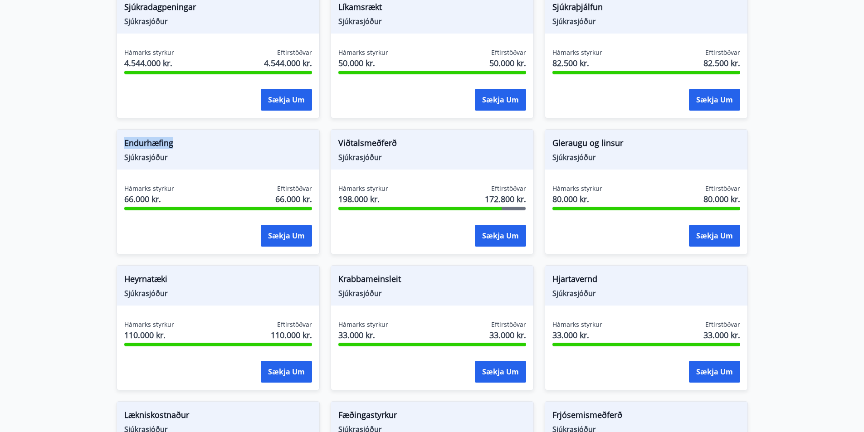
click at [120, 138] on div "Endurhæfing Sjúkrasjóður" at bounding box center [218, 150] width 202 height 40
click at [180, 139] on span "Endurhæfing" at bounding box center [218, 144] width 188 height 15
click at [137, 139] on span "Endurhæfing" at bounding box center [218, 144] width 188 height 15
drag, startPoint x: 203, startPoint y: 138, endPoint x: 216, endPoint y: 133, distance: 13.9
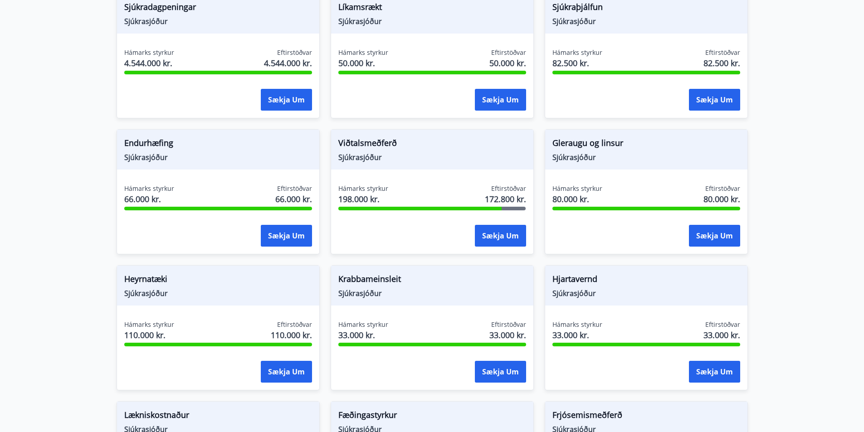
click at [210, 138] on span "Endurhæfing" at bounding box center [218, 144] width 188 height 15
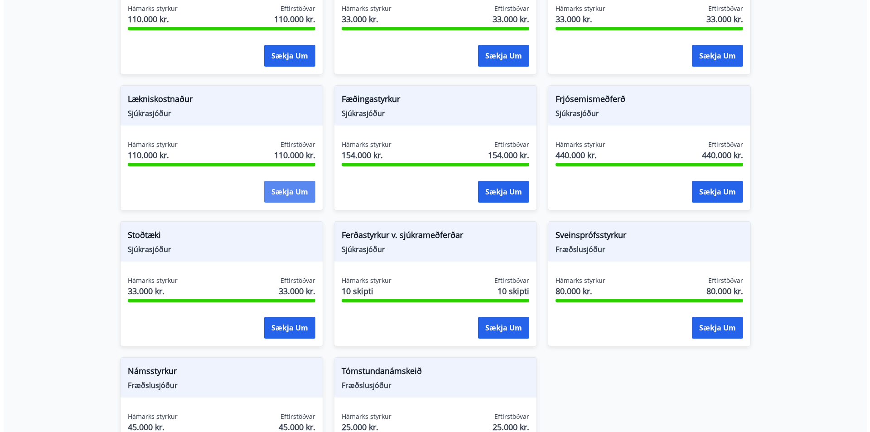
scroll to position [778, 0]
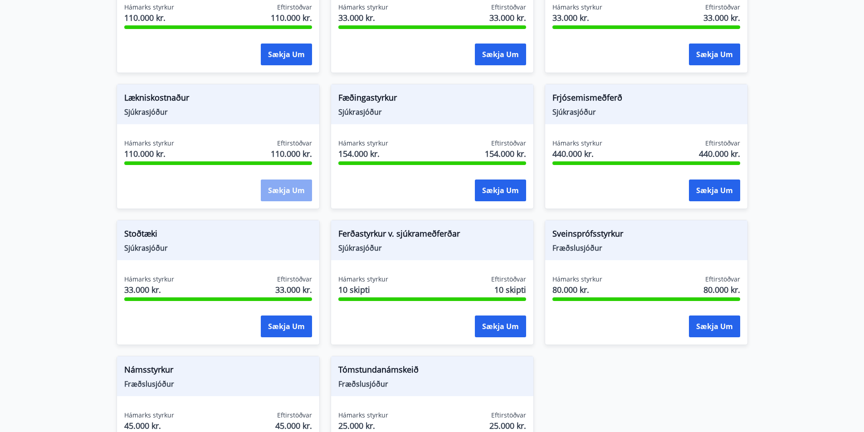
click at [292, 188] on button "Sækja um" at bounding box center [286, 191] width 51 height 22
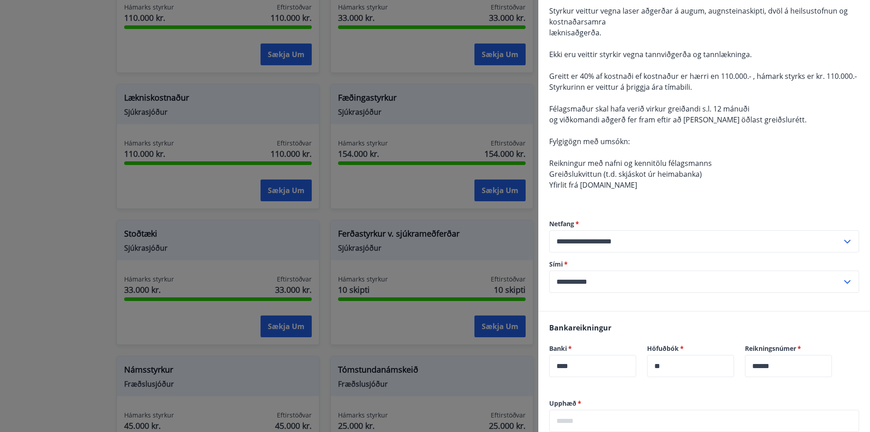
scroll to position [91, 0]
click at [617, 197] on div "Styrkur veittur vegna laser aðgerðar á augum, augnsteinaskipti, dvöl á heilsust…" at bounding box center [704, 103] width 310 height 196
drag, startPoint x: 617, startPoint y: 197, endPoint x: 558, endPoint y: 202, distance: 58.7
click at [559, 201] on div "Styrkur veittur vegna laser aðgerðar á augum, augnsteinaskipti, dvöl á heilsust…" at bounding box center [704, 103] width 310 height 196
click at [641, 201] on div "Styrkur veittur vegna laser aðgerðar á augum, augnsteinaskipti, dvöl á heilsust…" at bounding box center [704, 103] width 310 height 196
